Goal: Transaction & Acquisition: Book appointment/travel/reservation

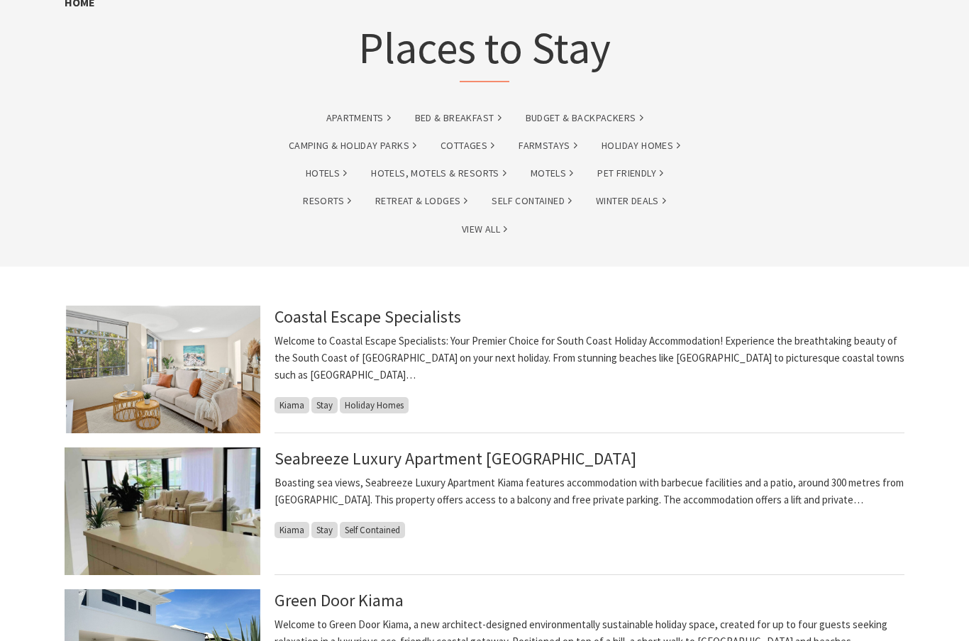
scroll to position [95, 0]
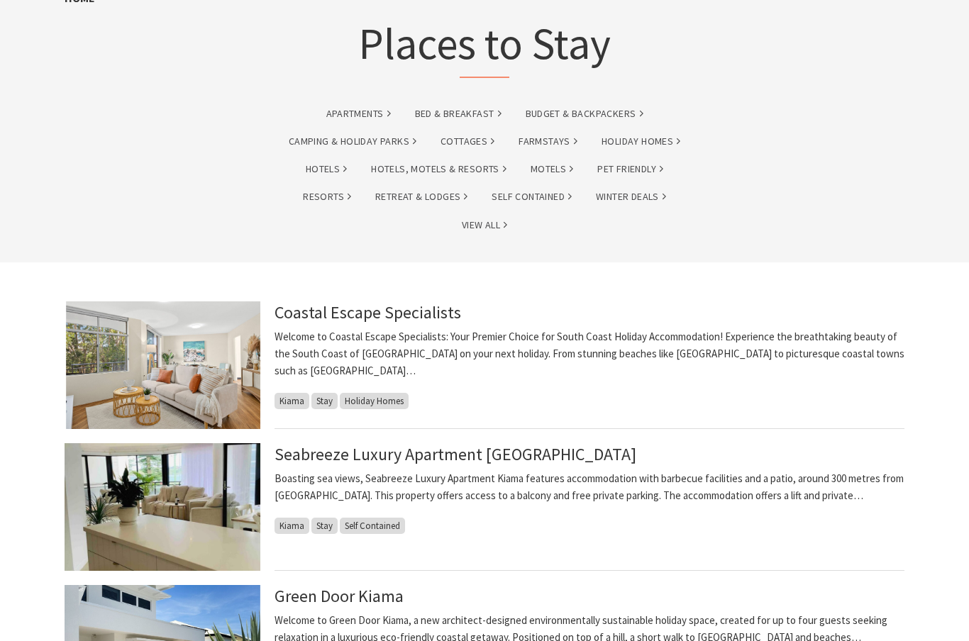
click at [433, 454] on link "Seabreeze Luxury Apartment Kiama" at bounding box center [456, 454] width 362 height 22
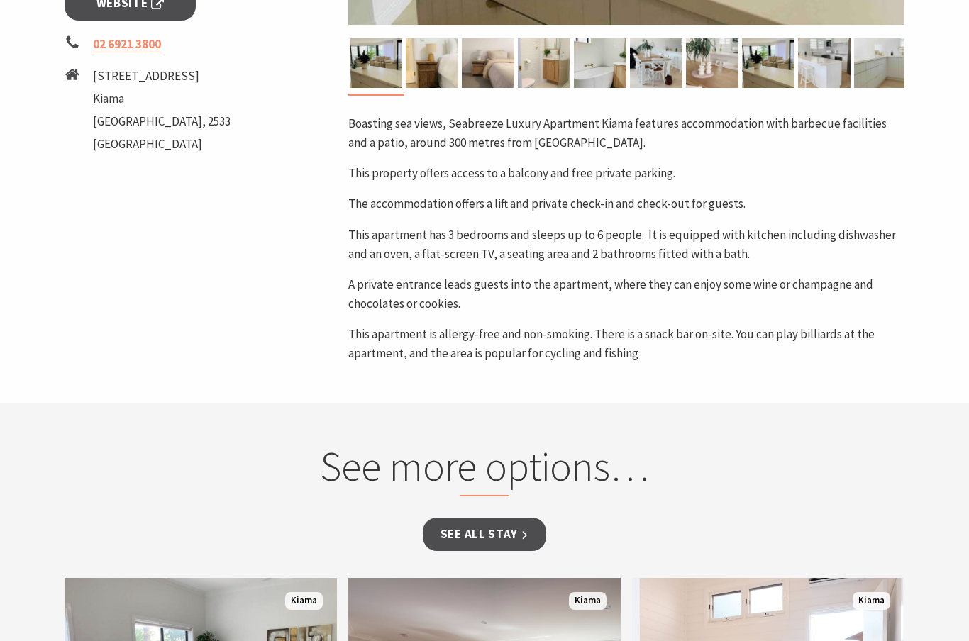
scroll to position [661, 0]
click at [475, 518] on link "See all Stay" at bounding box center [484, 534] width 123 height 33
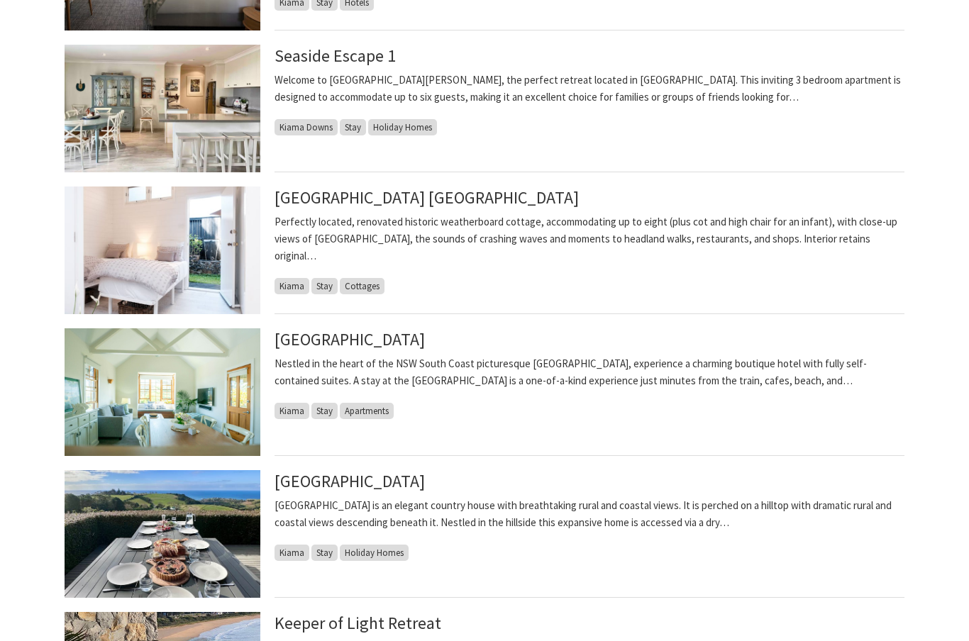
scroll to position [636, 0]
click at [377, 344] on link "Bellevue Boutique Hotel Kiama" at bounding box center [350, 339] width 150 height 22
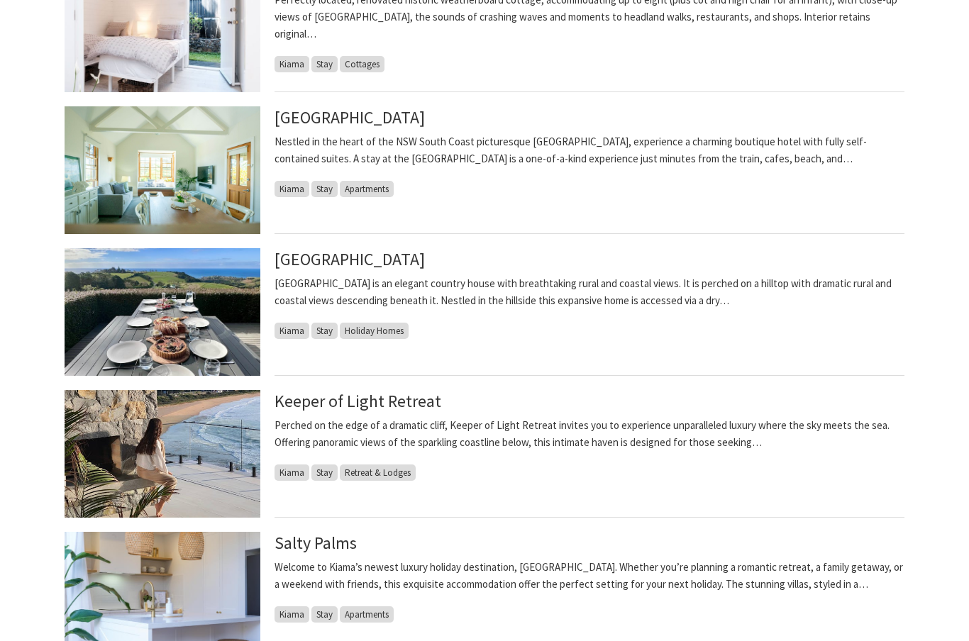
scroll to position [862, 0]
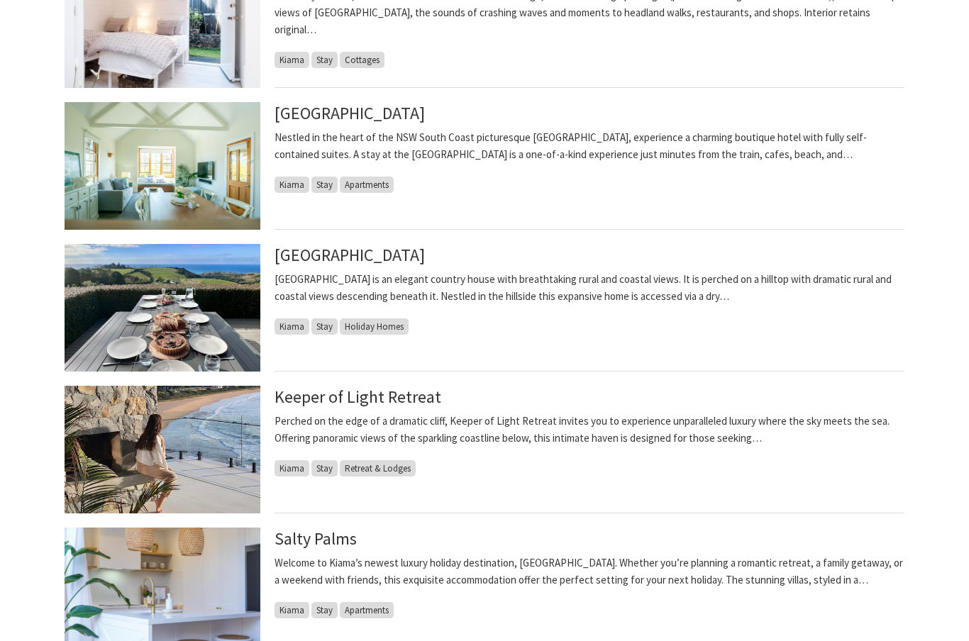
click at [392, 390] on link "Keeper of Light Retreat" at bounding box center [358, 397] width 167 height 22
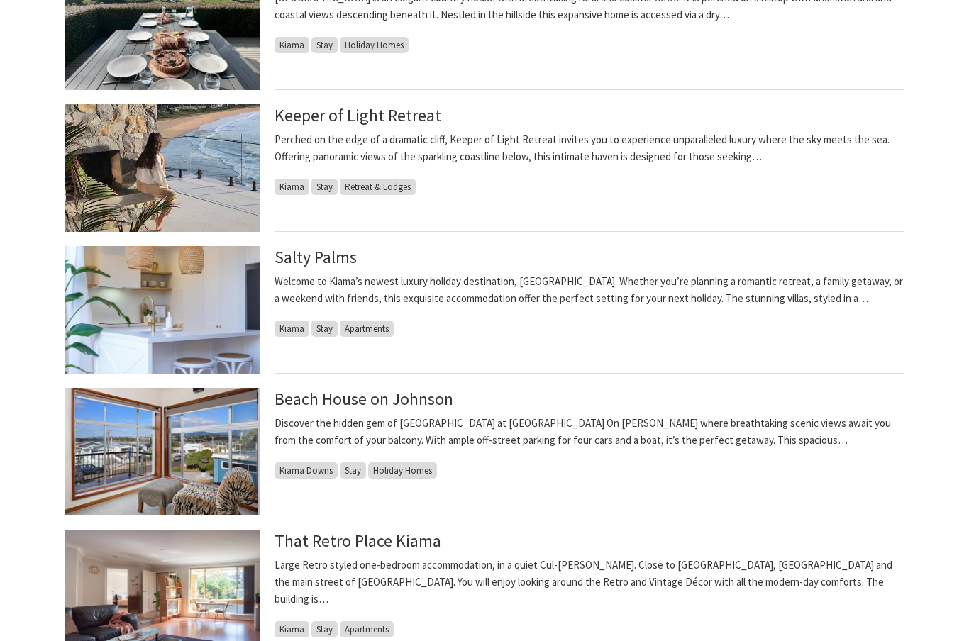
scroll to position [1144, 0]
click at [395, 531] on link "That Retro Place Kiama" at bounding box center [358, 541] width 167 height 22
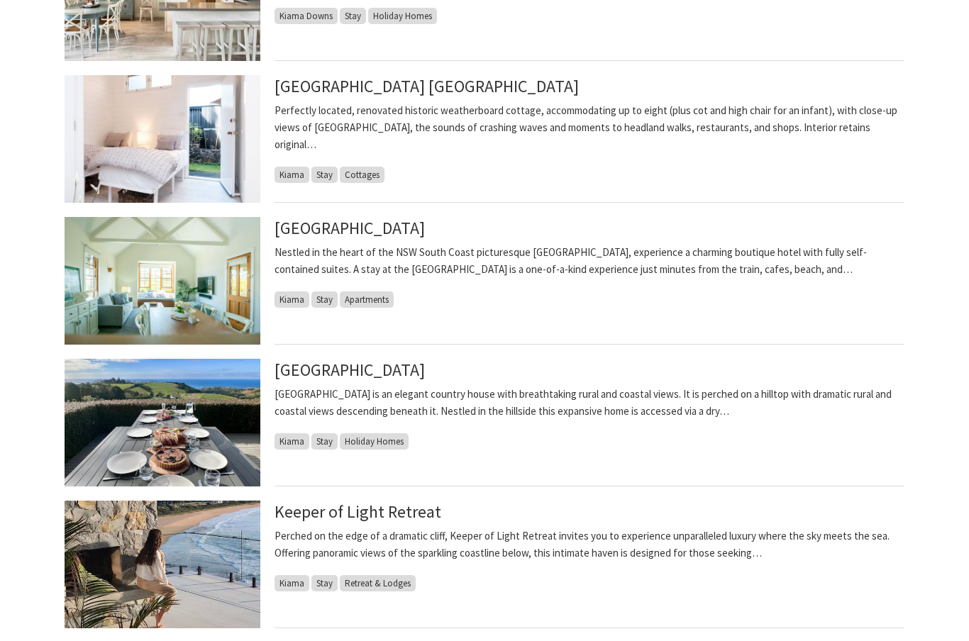
scroll to position [746, 0]
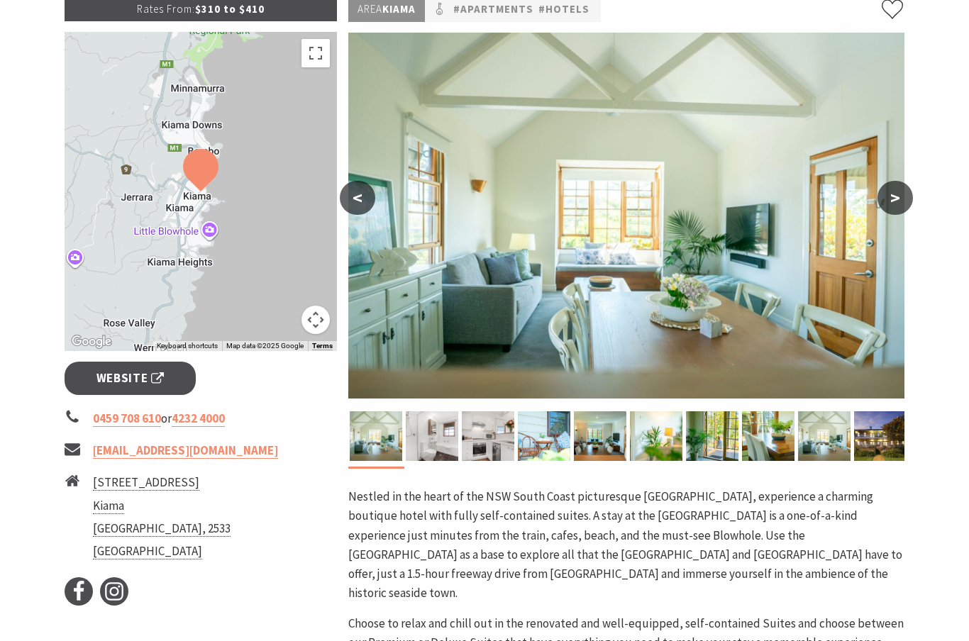
scroll to position [252, 0]
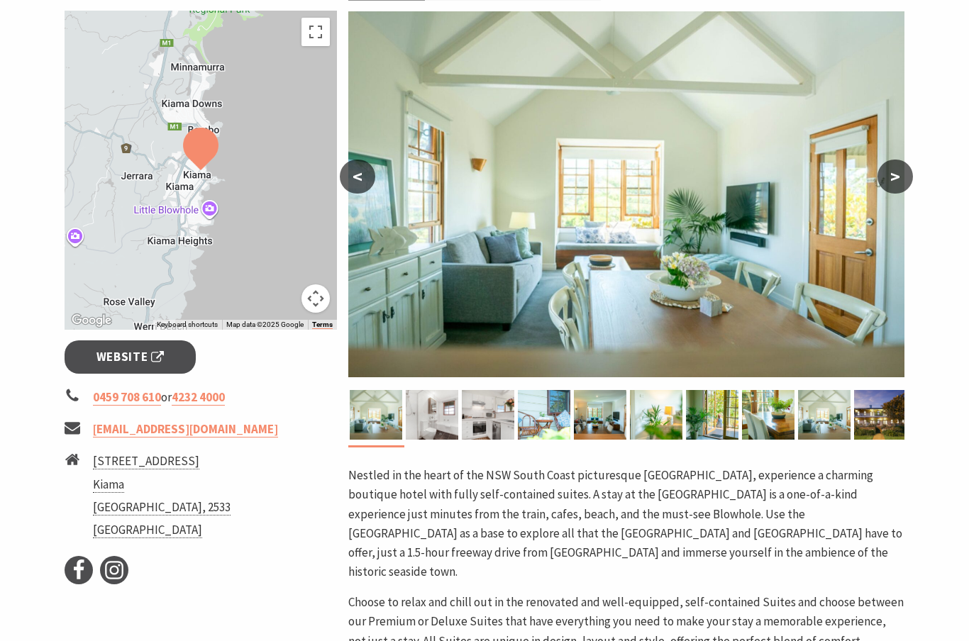
click at [907, 188] on button ">" at bounding box center [895, 177] width 35 height 34
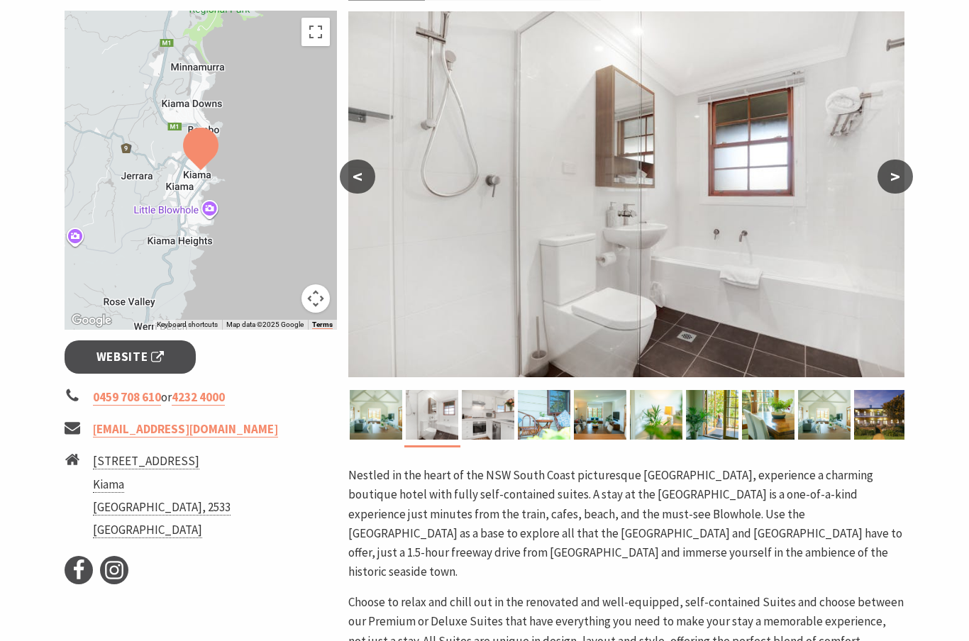
click at [894, 193] on button ">" at bounding box center [895, 177] width 35 height 34
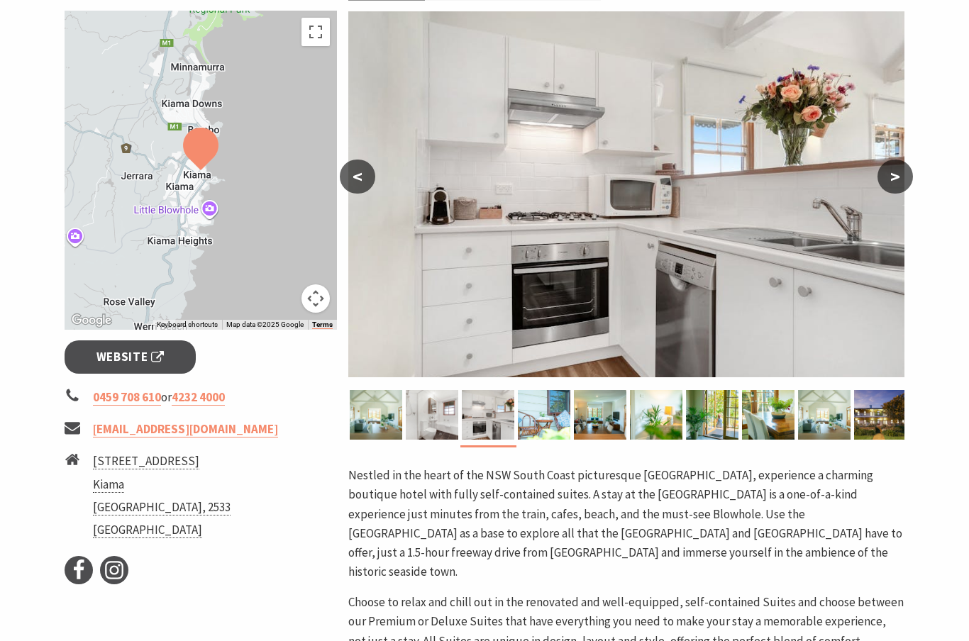
click at [346, 176] on button "<" at bounding box center [357, 177] width 35 height 34
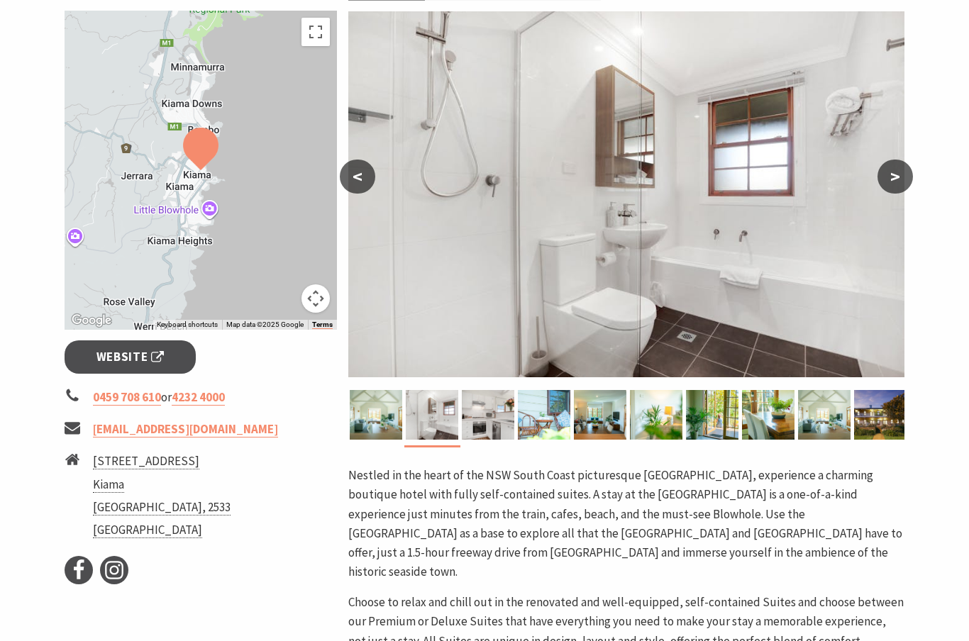
click at [890, 182] on button ">" at bounding box center [895, 177] width 35 height 34
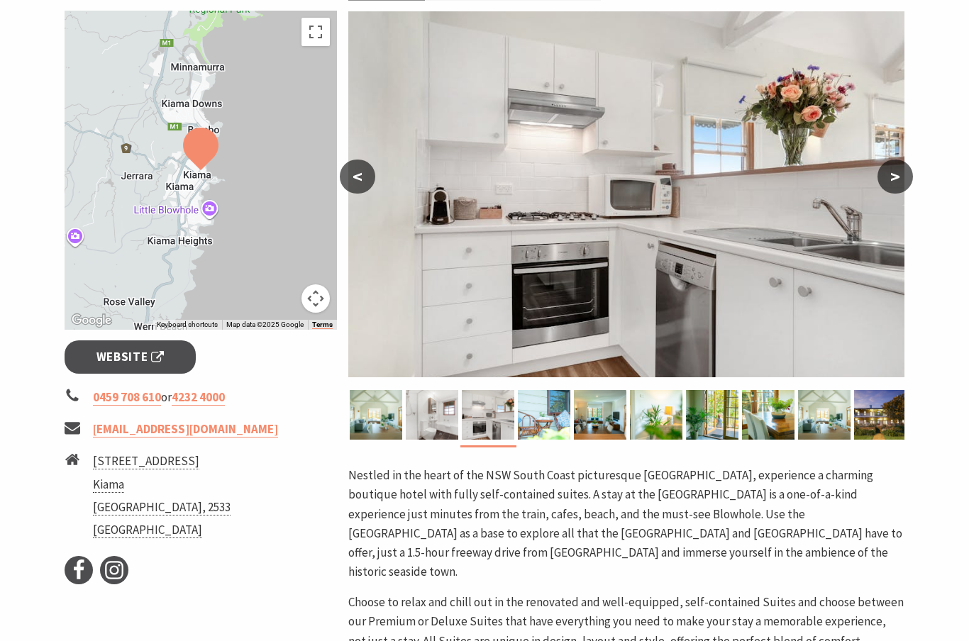
click at [888, 189] on button ">" at bounding box center [895, 177] width 35 height 34
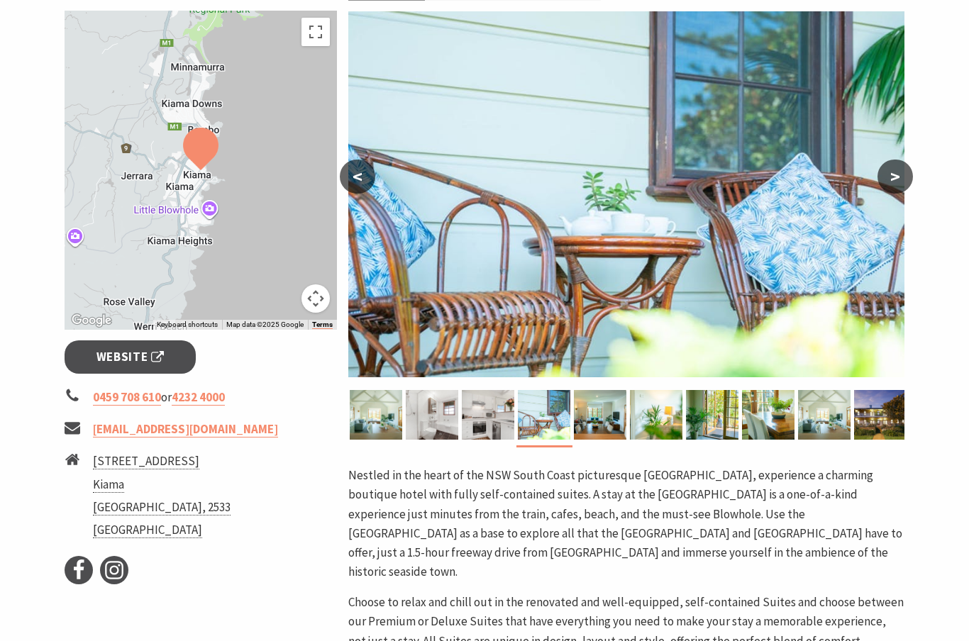
click at [895, 193] on button ">" at bounding box center [895, 177] width 35 height 34
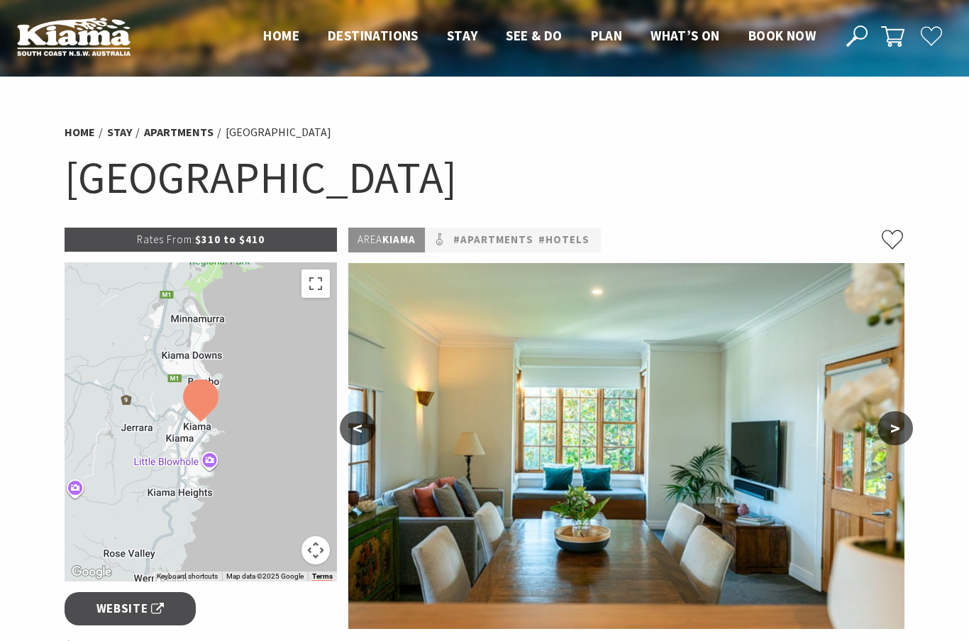
scroll to position [28, 0]
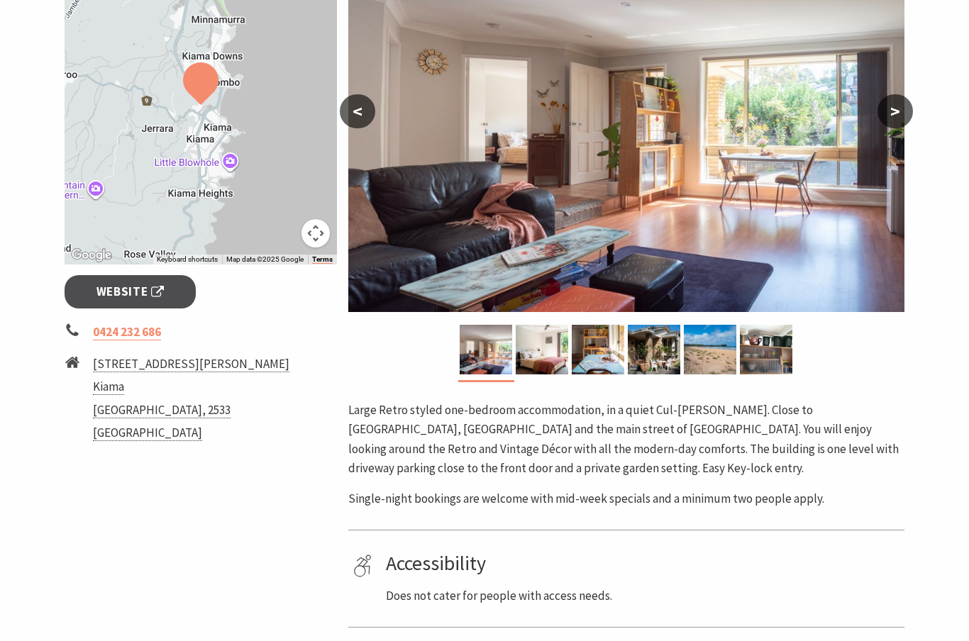
scroll to position [315, 0]
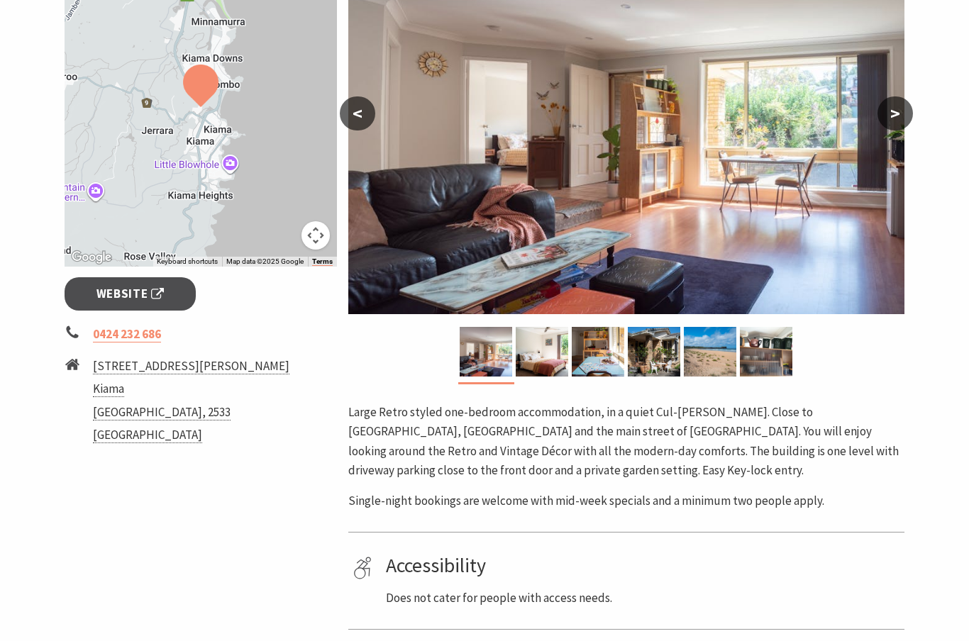
click at [543, 360] on img at bounding box center [542, 352] width 53 height 50
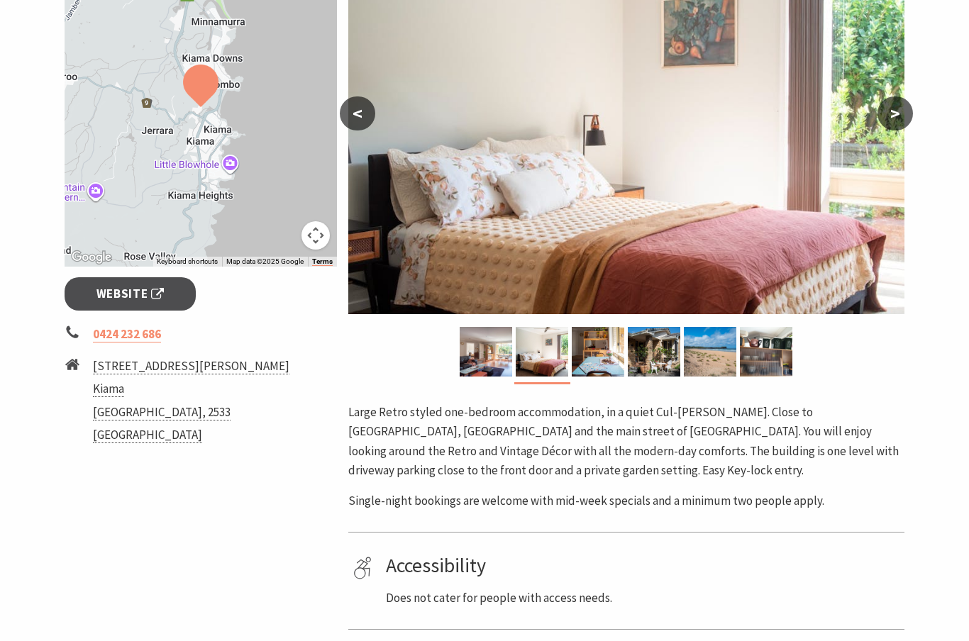
click at [595, 365] on img at bounding box center [598, 352] width 53 height 50
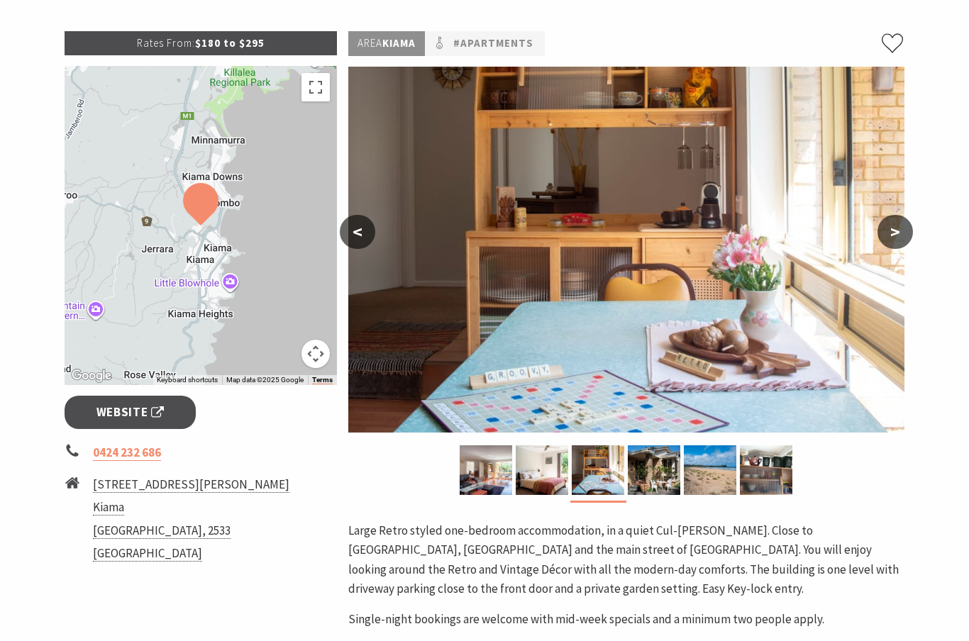
scroll to position [197, 0]
click at [643, 482] on img at bounding box center [654, 471] width 53 height 50
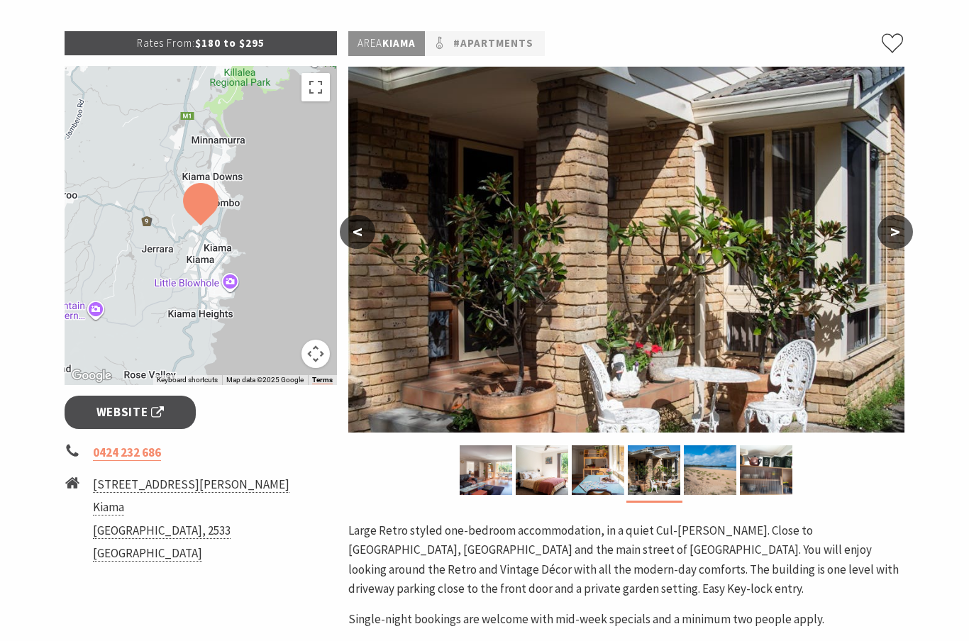
click at [700, 472] on img at bounding box center [710, 471] width 53 height 50
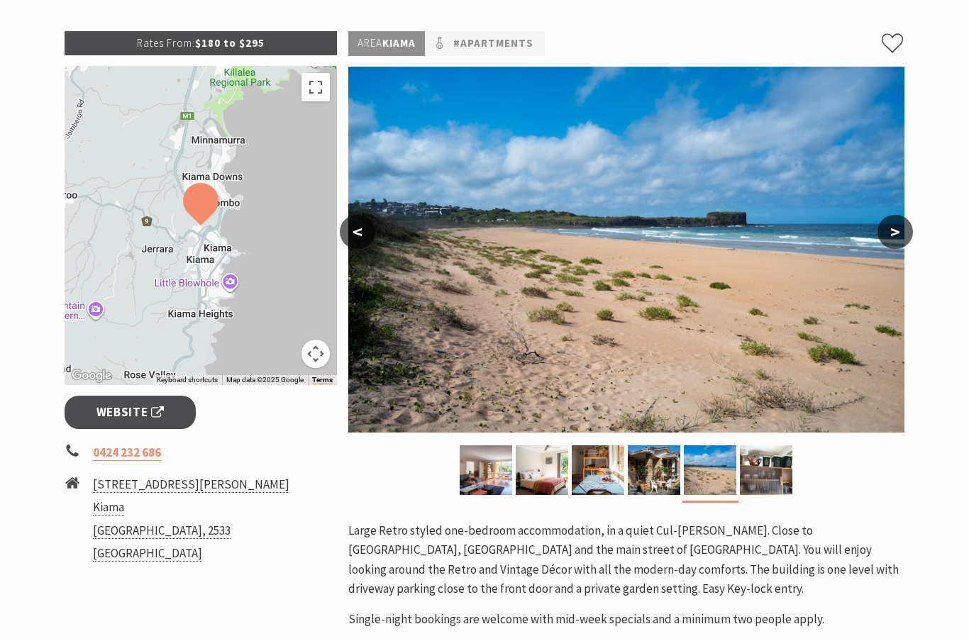
click at [758, 474] on img at bounding box center [766, 471] width 53 height 50
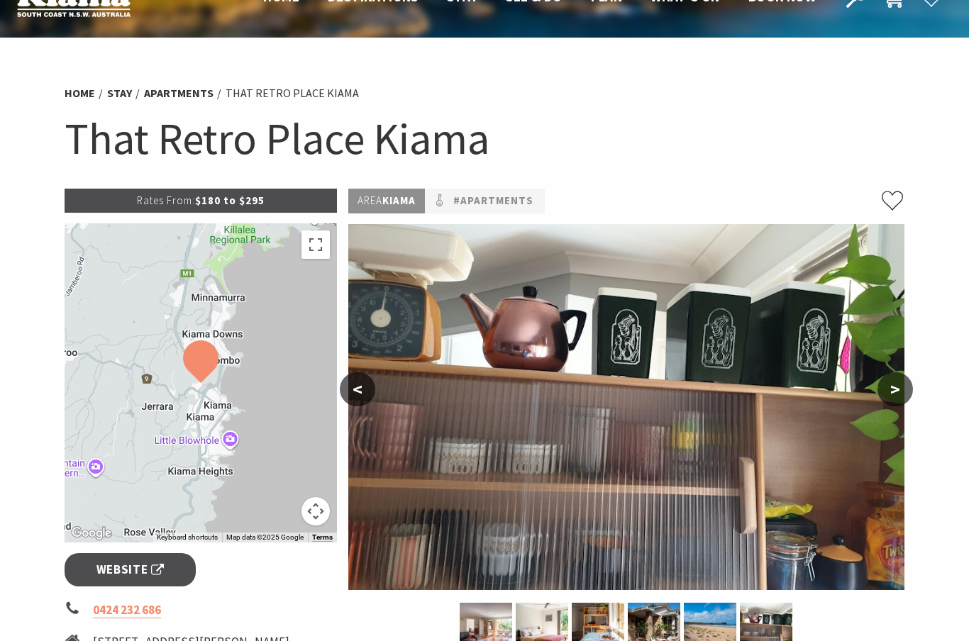
scroll to position [0, 0]
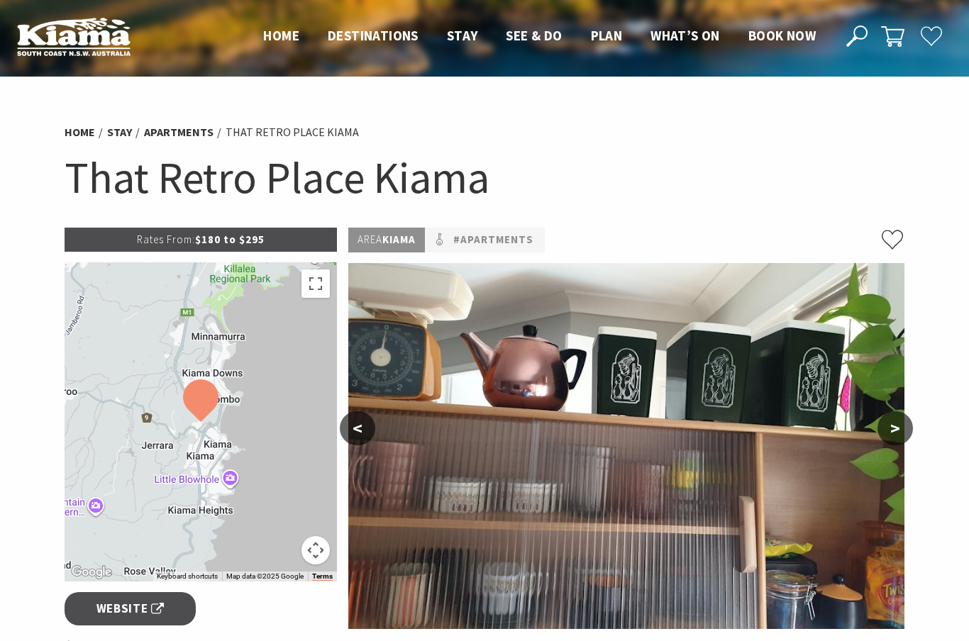
click at [502, 244] on link "#Apartments" at bounding box center [493, 240] width 80 height 18
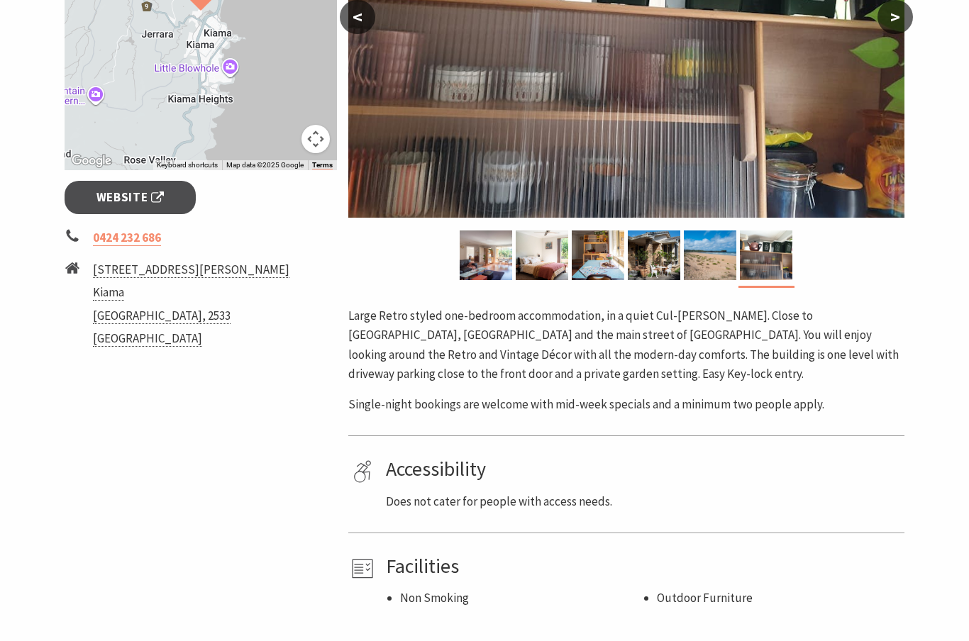
scroll to position [411, 0]
click at [575, 258] on img at bounding box center [598, 256] width 53 height 50
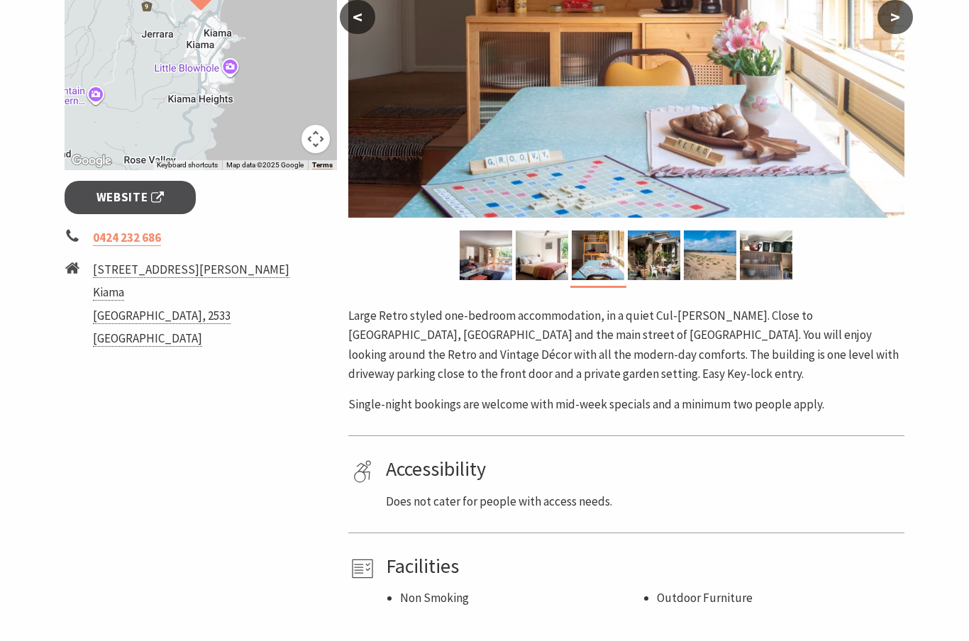
click at [546, 251] on img at bounding box center [542, 256] width 53 height 50
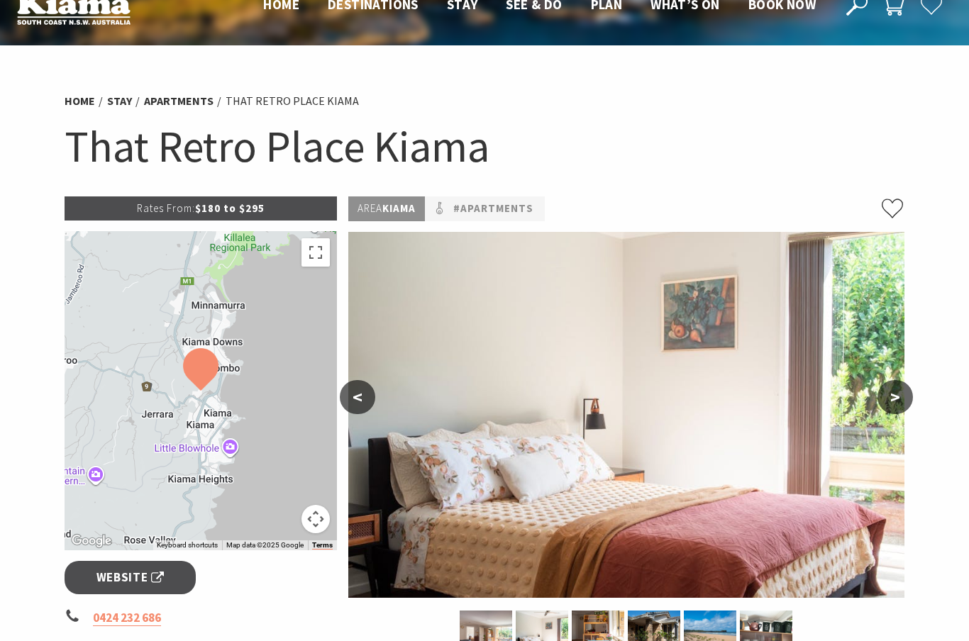
scroll to position [26, 0]
